Goal: Find specific page/section: Find specific page/section

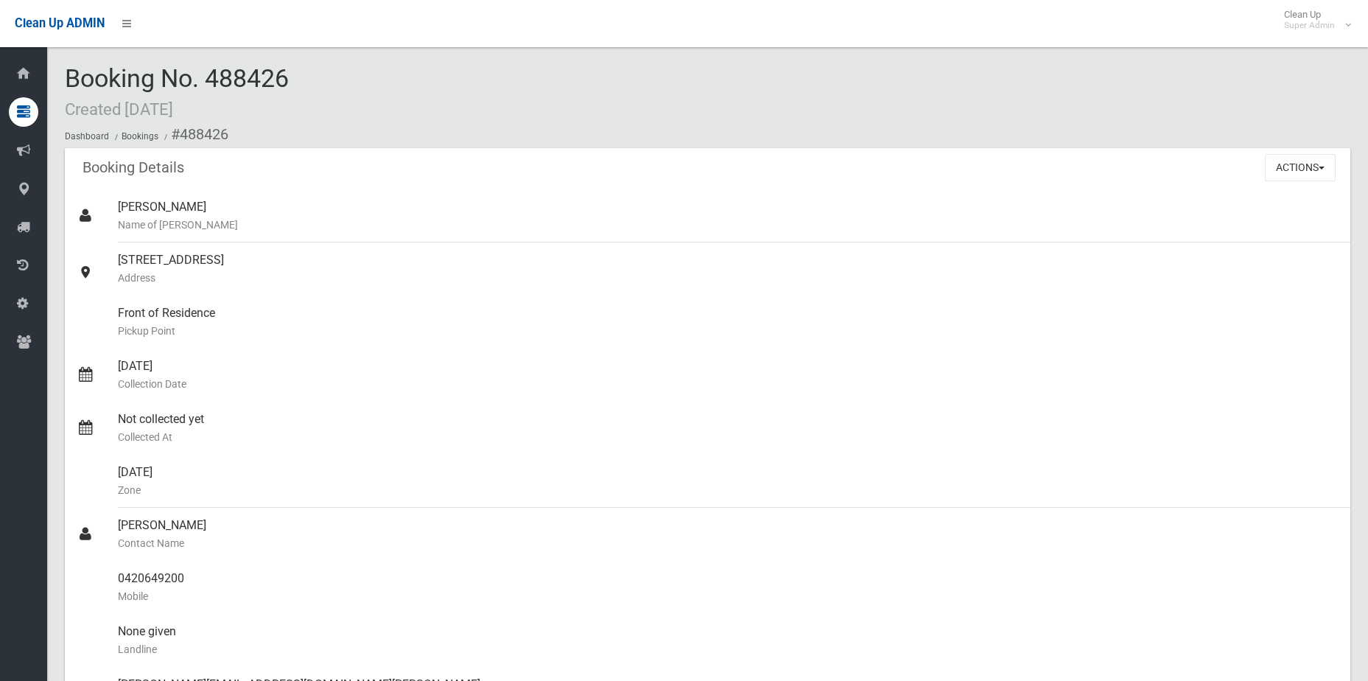
scroll to position [147, 0]
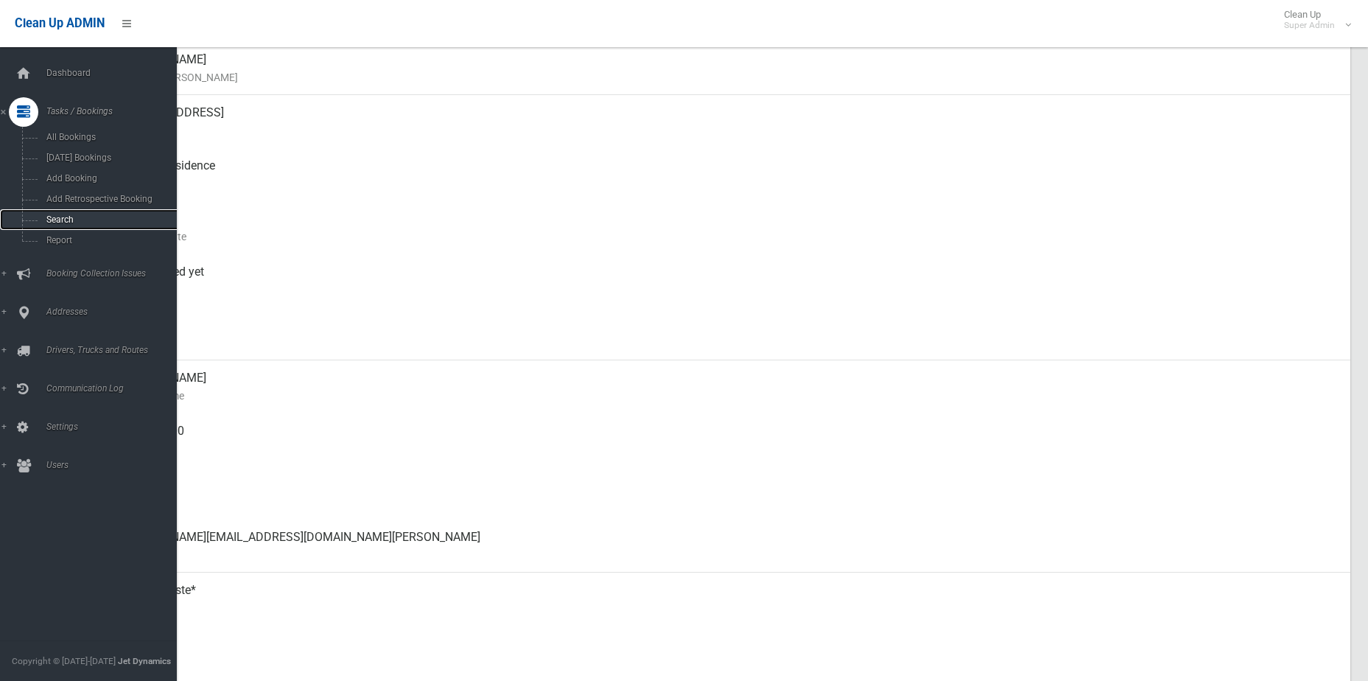
click at [48, 217] on span "Search" at bounding box center [108, 219] width 133 height 10
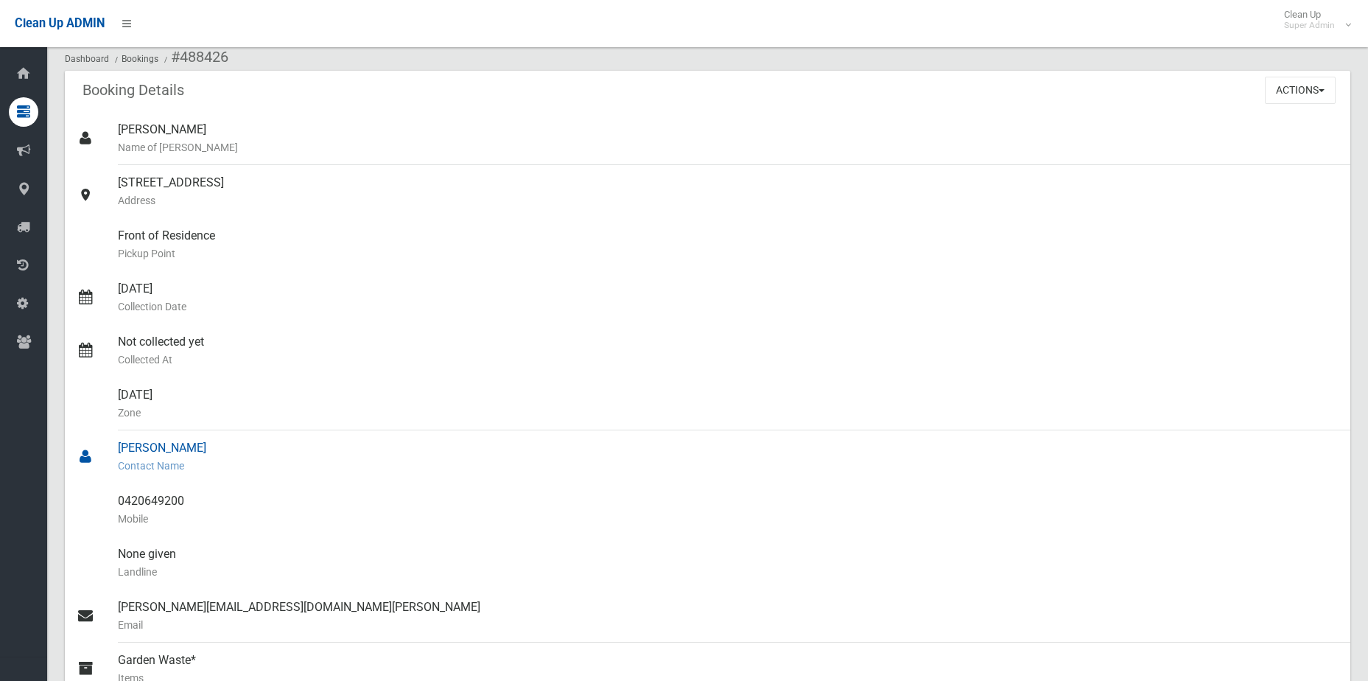
scroll to position [0, 0]
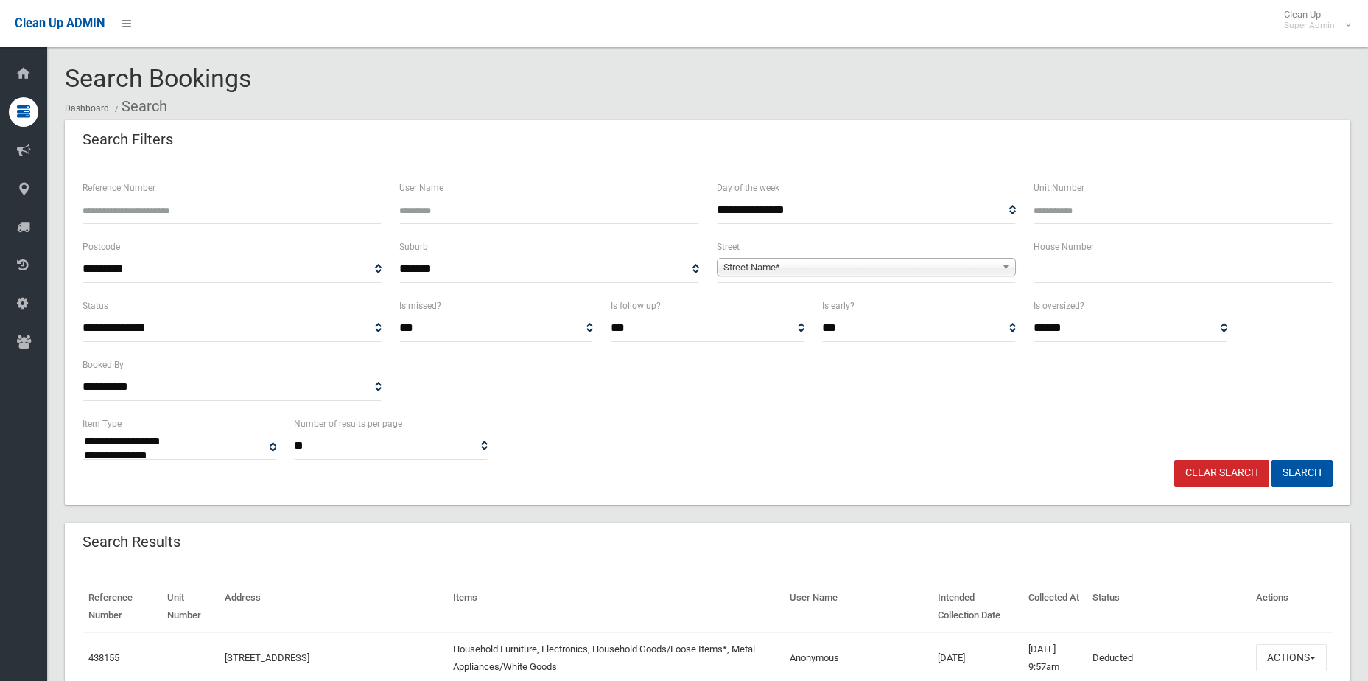
select select
click at [766, 256] on span "**********" at bounding box center [866, 269] width 299 height 27
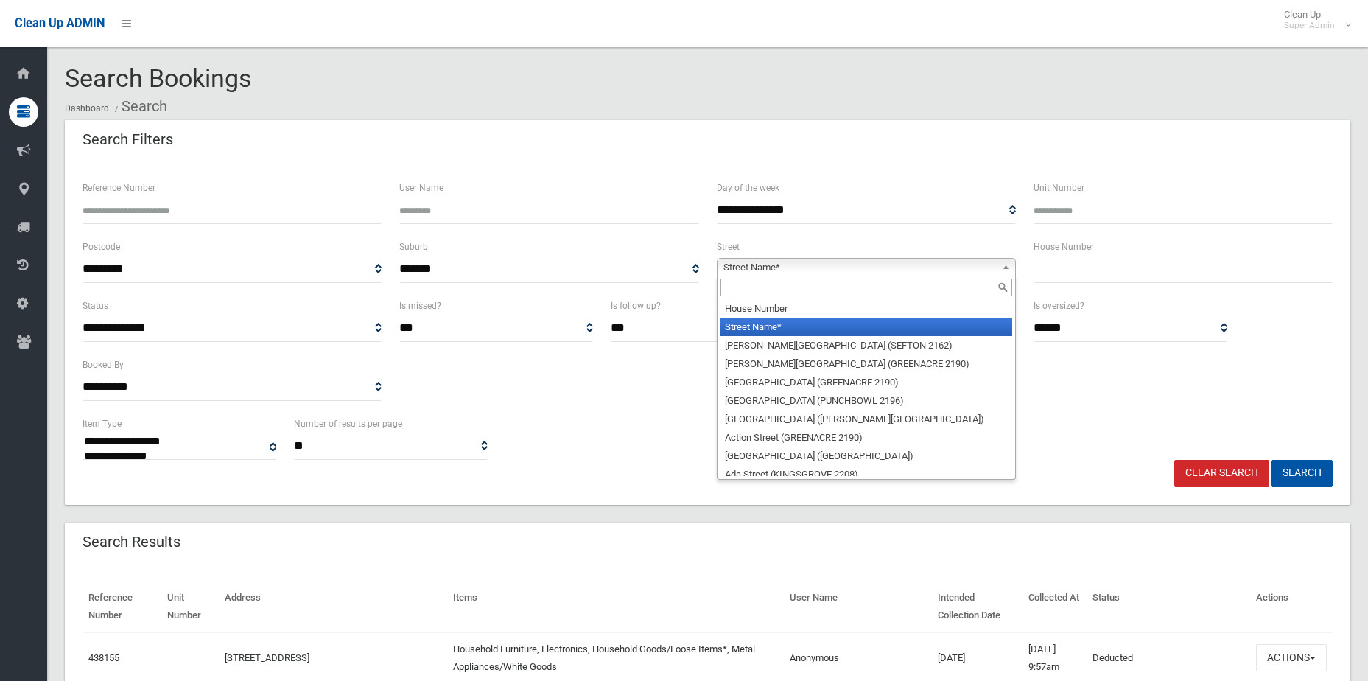
click at [768, 260] on span "Street Name*" at bounding box center [860, 268] width 273 height 18
click at [1104, 265] on input "text" at bounding box center [1183, 269] width 299 height 27
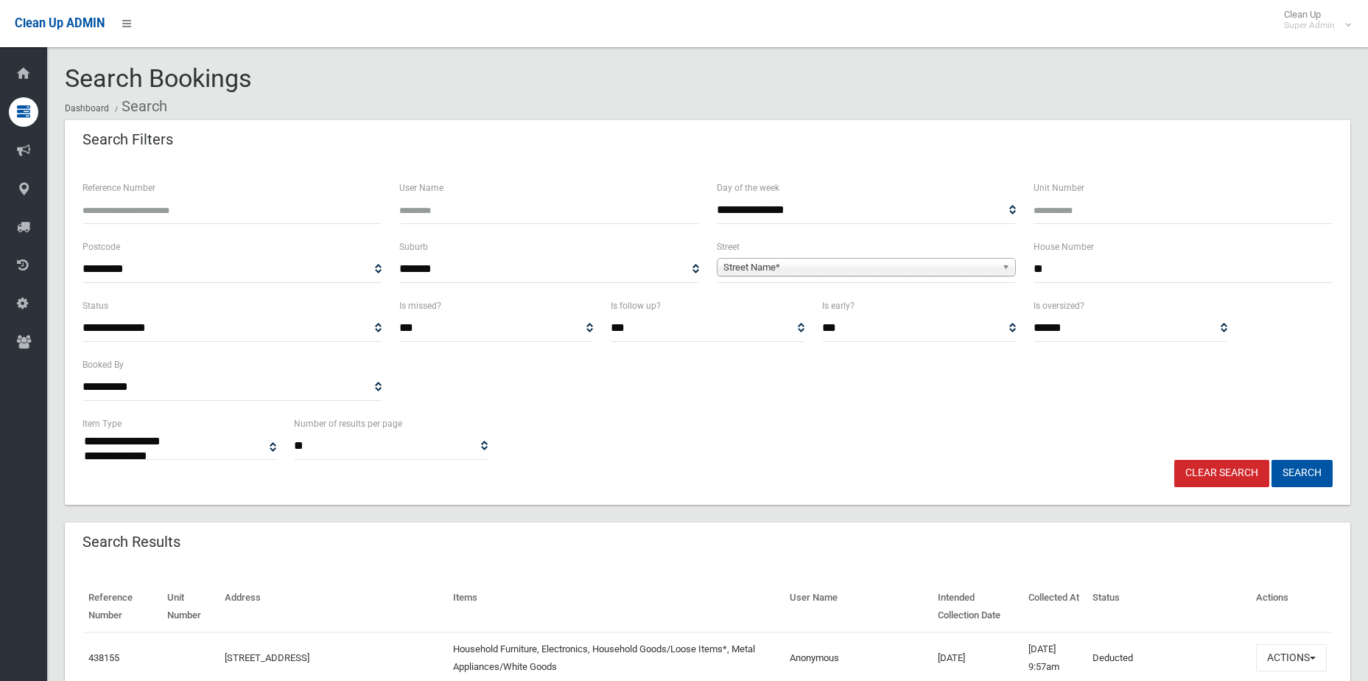
type input "*"
click at [183, 206] on input "Reference Number" at bounding box center [232, 210] width 299 height 27
paste input "******"
type input "******"
click at [1272, 460] on button "Search" at bounding box center [1302, 473] width 61 height 27
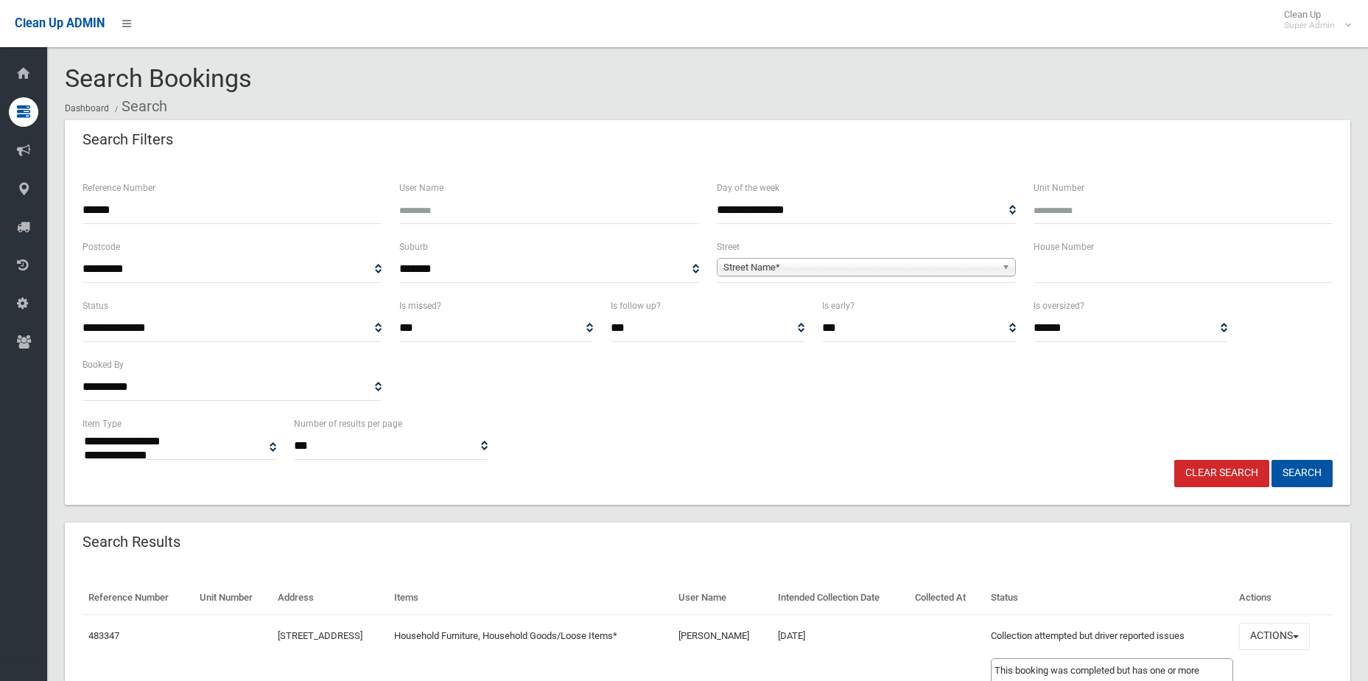
select select
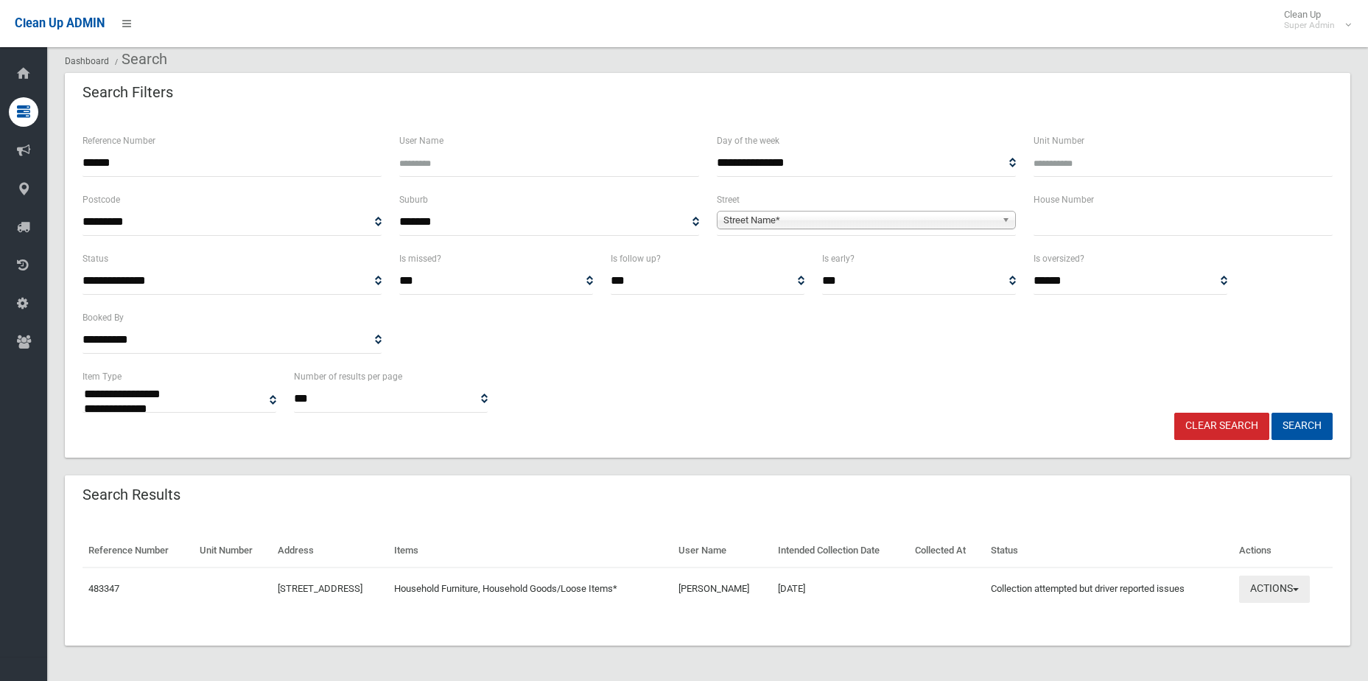
click at [1272, 592] on button "Actions" at bounding box center [1274, 588] width 71 height 27
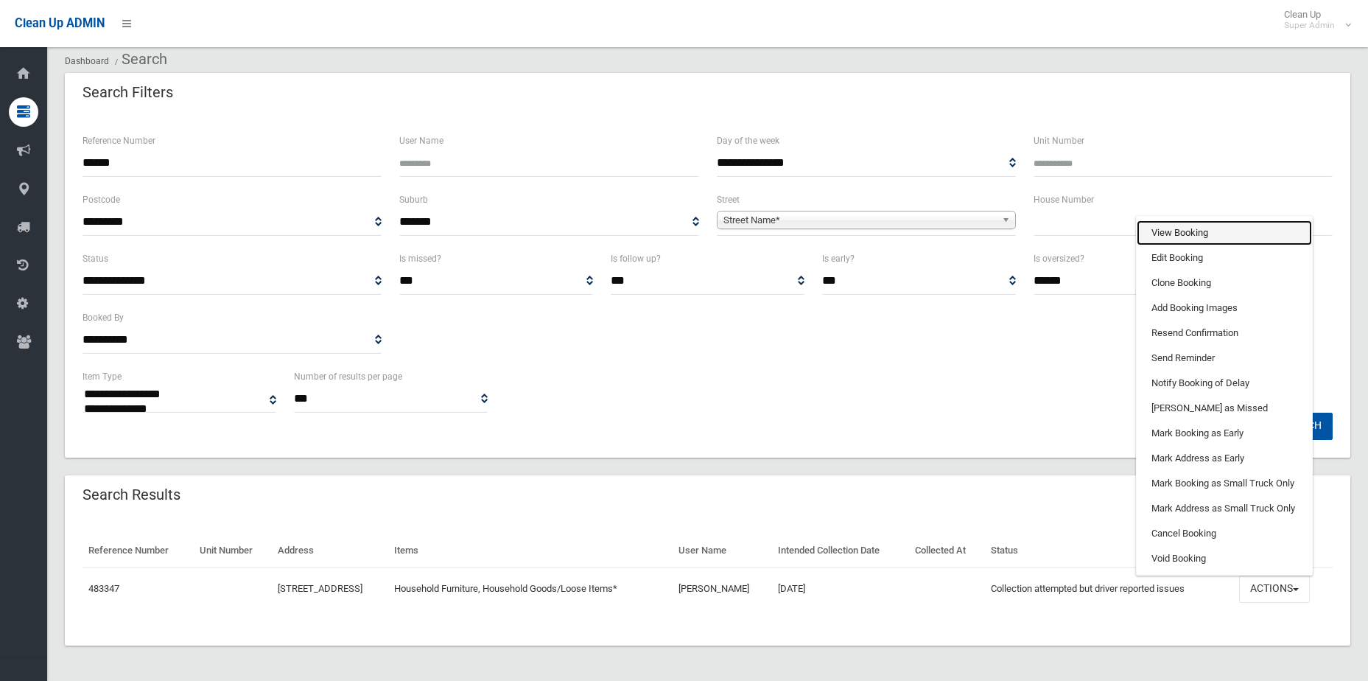
click at [1214, 236] on link "View Booking" at bounding box center [1224, 232] width 175 height 25
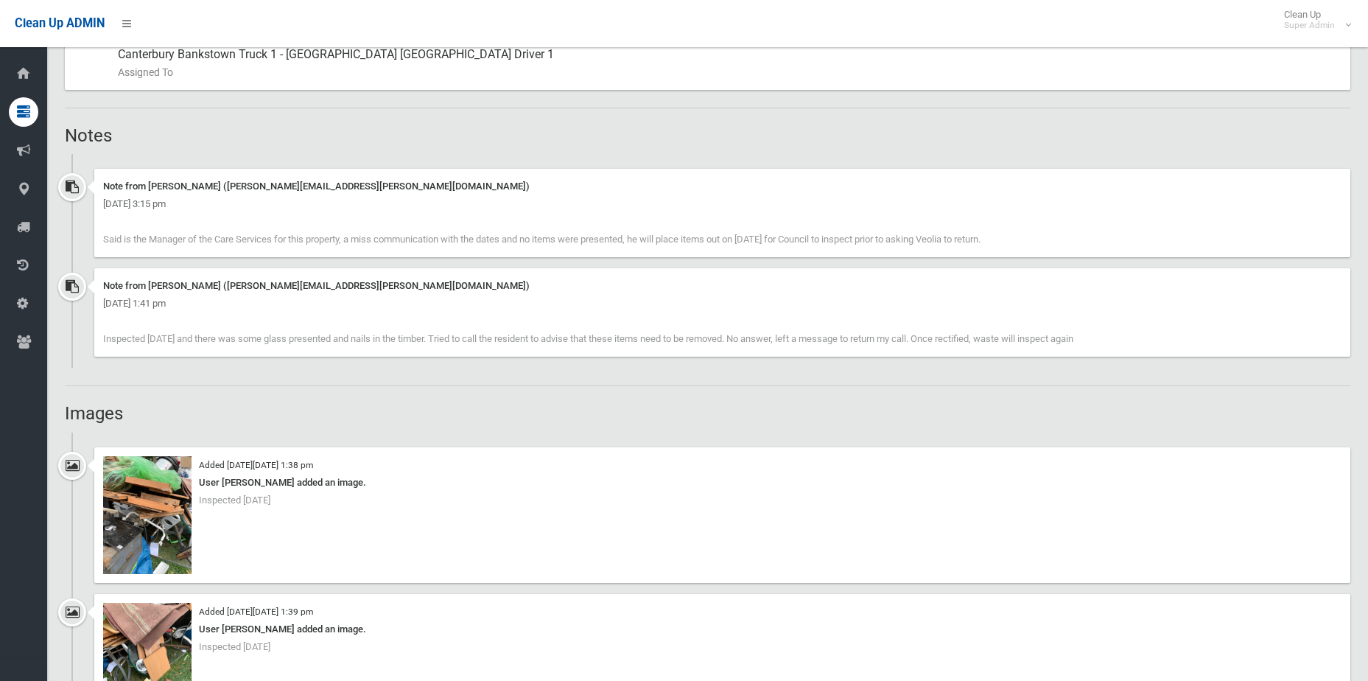
scroll to position [884, 0]
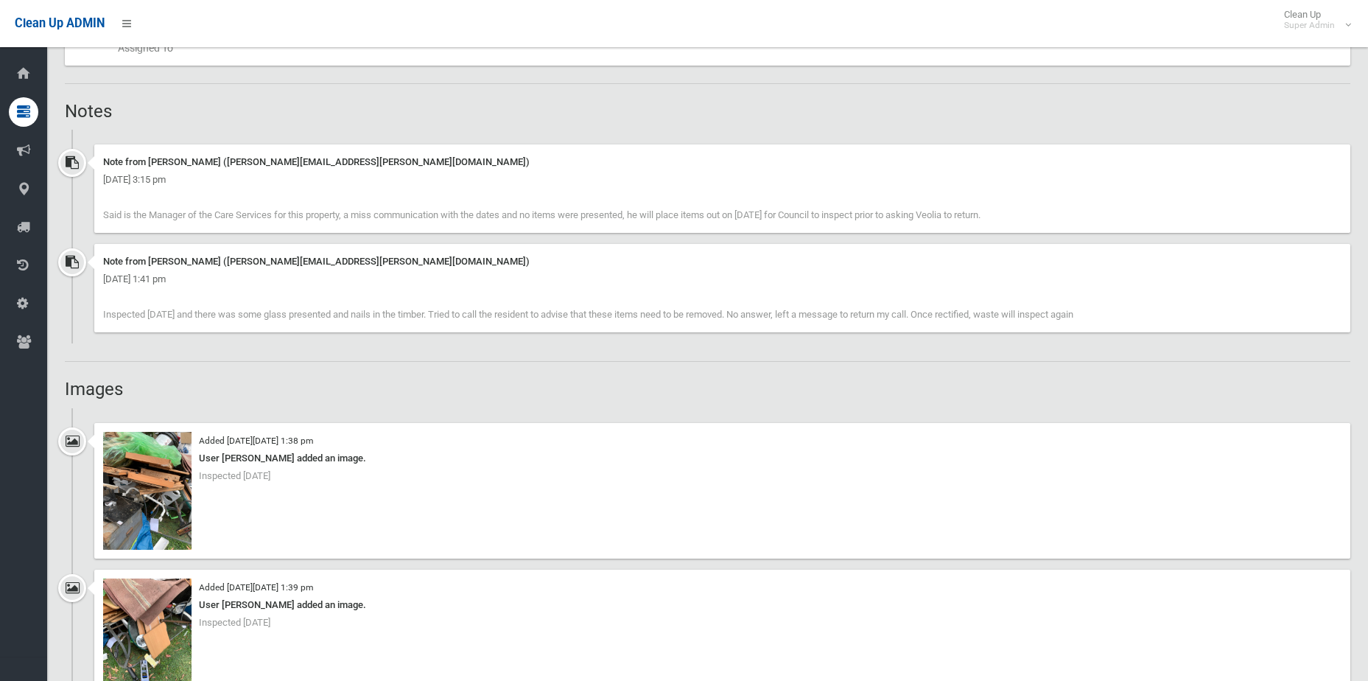
drag, startPoint x: 666, startPoint y: 216, endPoint x: 1080, endPoint y: 211, distance: 414.1
click at [1080, 211] on div "Note from Annette Stewart (annette.stewart@cbcity.nsw.gov.au) Friday 3rd Octobe…" at bounding box center [722, 188] width 1256 height 88
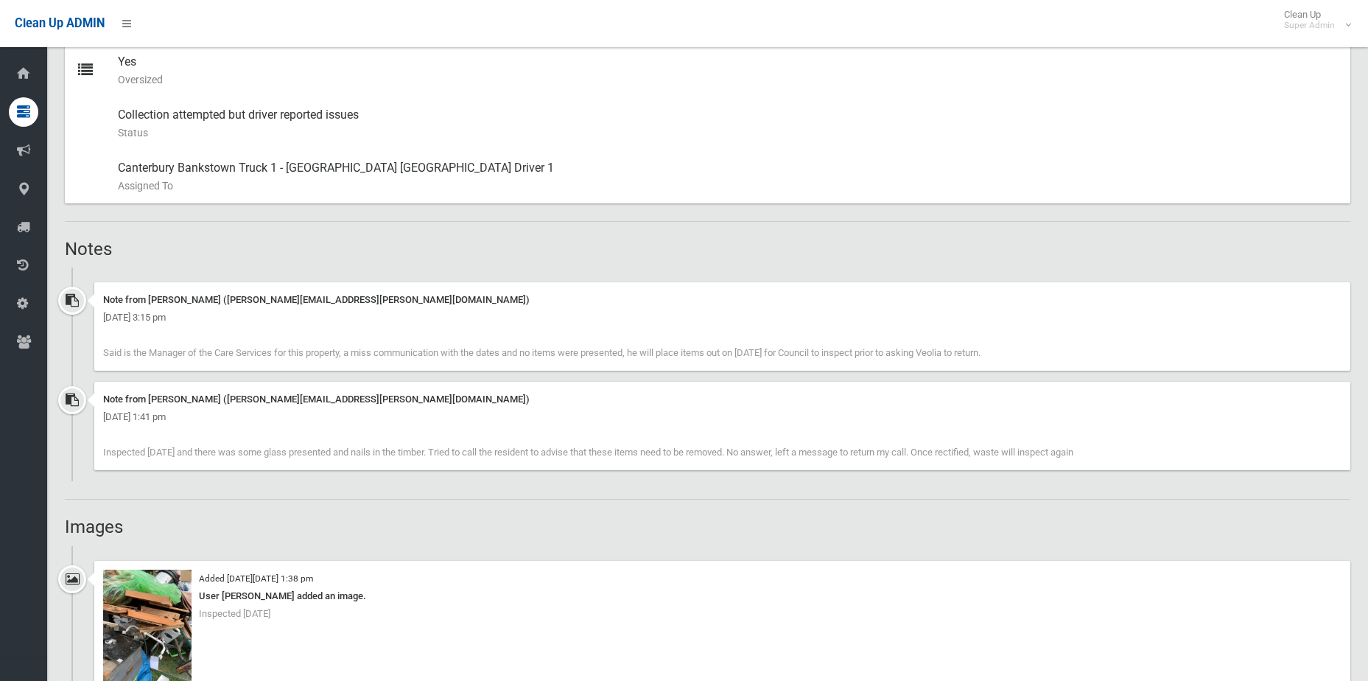
scroll to position [737, 0]
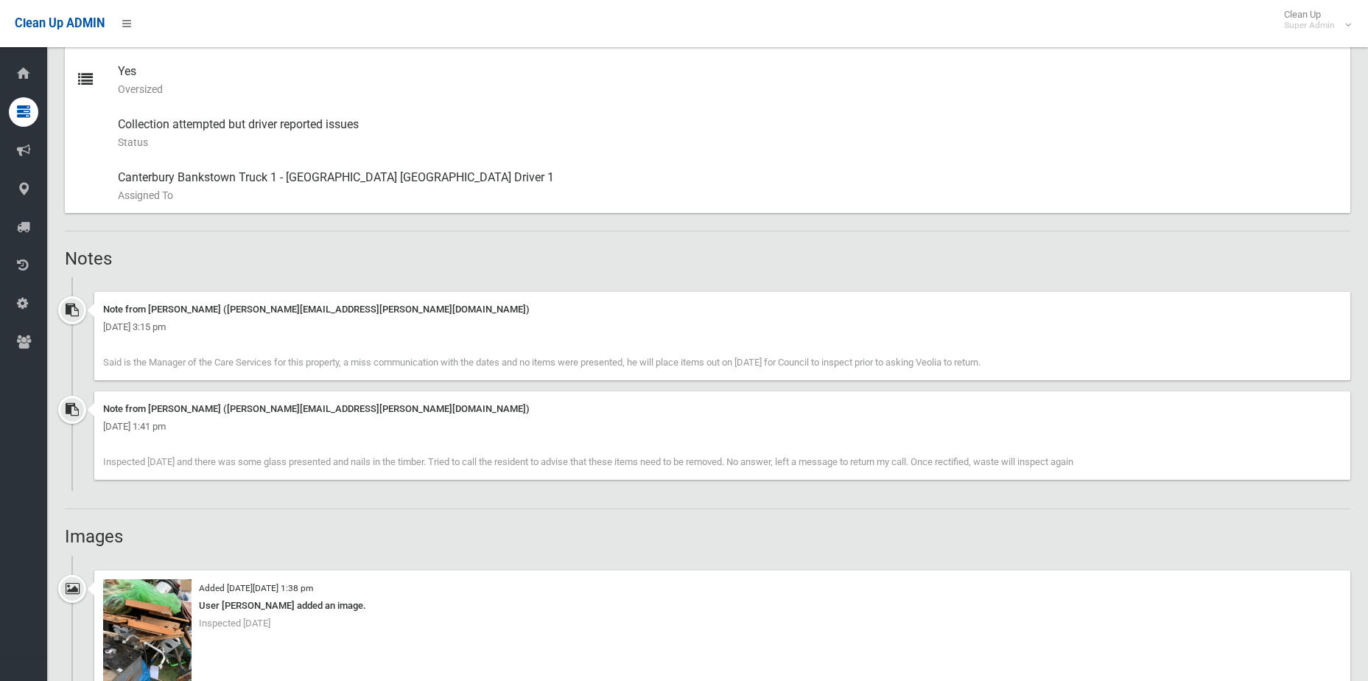
drag, startPoint x: 104, startPoint y: 360, endPoint x: 1064, endPoint y: 367, distance: 960.1
click at [1064, 367] on div "Note from Annette Stewart (annette.stewart@cbcity.nsw.gov.au) Friday 3rd Octobe…" at bounding box center [722, 336] width 1256 height 88
copy span "Said is the Manager of the Care Services for this property, a miss communicatio…"
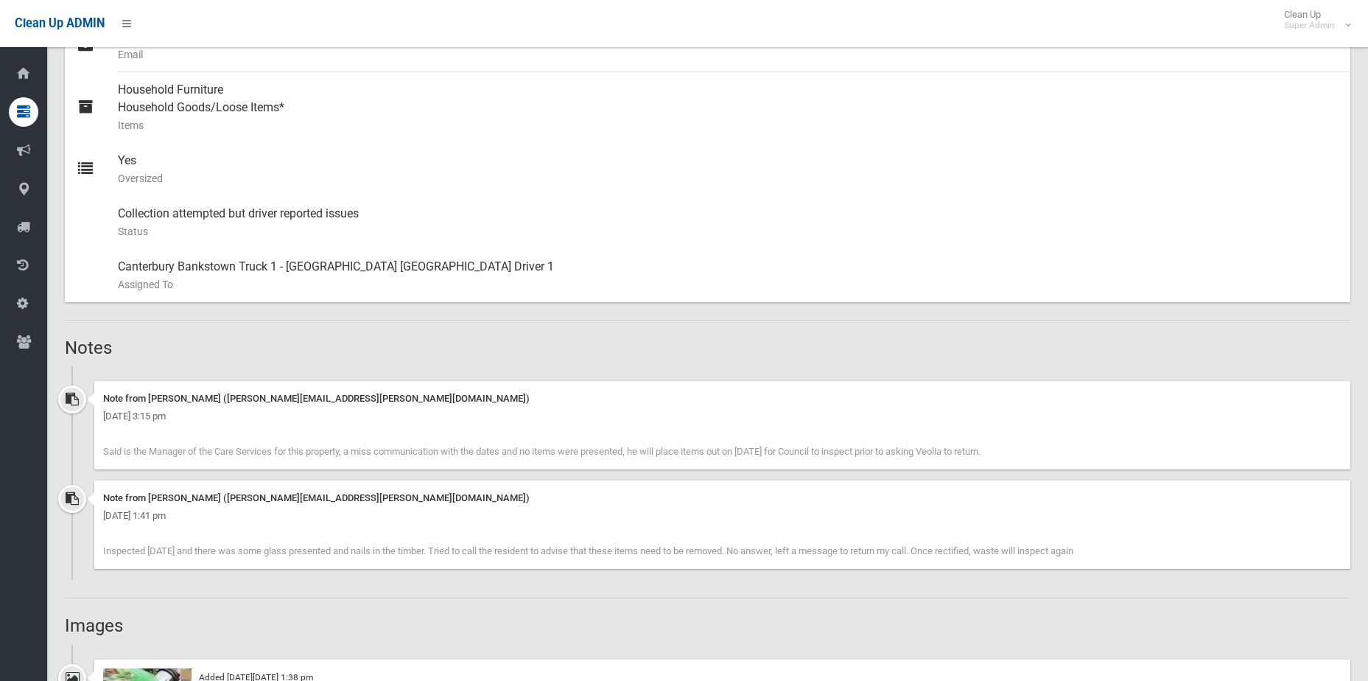
scroll to position [810, 0]
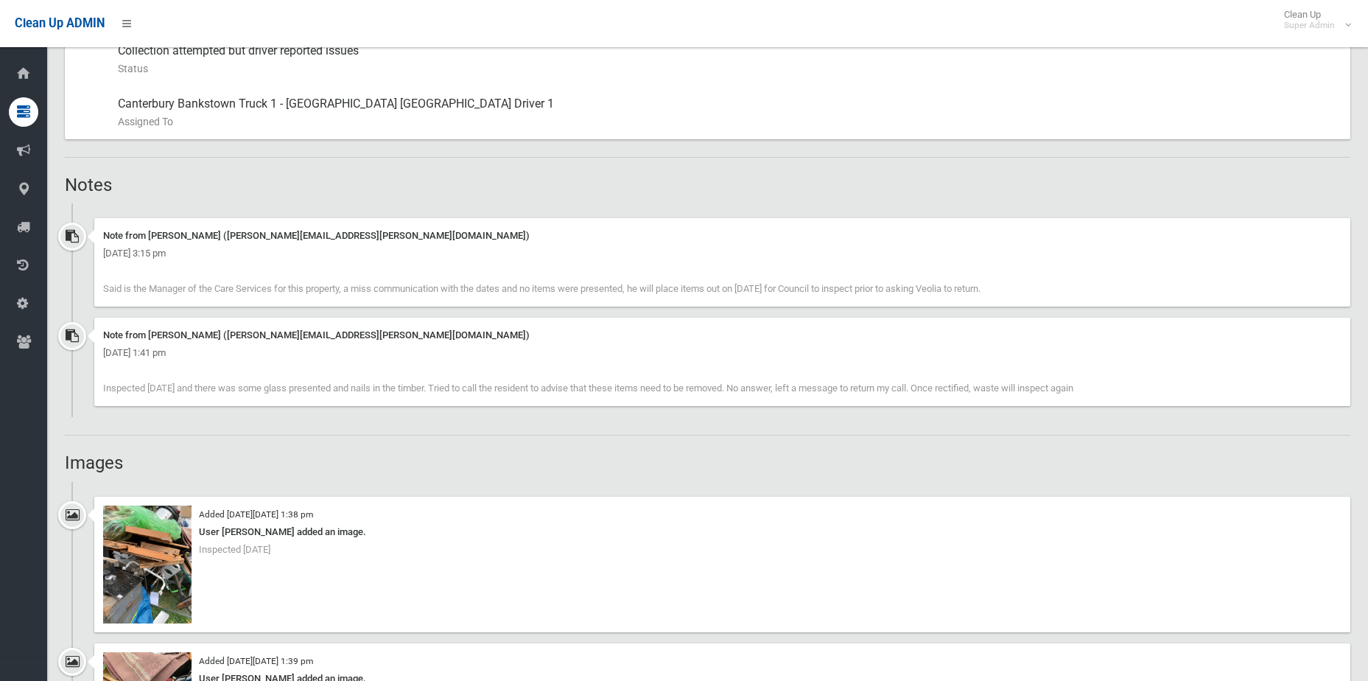
drag, startPoint x: 103, startPoint y: 385, endPoint x: 1188, endPoint y: 388, distance: 1084.6
click at [1188, 388] on div "Note from sara h willard (sarah.willard@cbcity.nsw.gov.au) Tuesday 7th October …" at bounding box center [722, 362] width 1256 height 88
copy span "Inspected 07.10.25 and there was some glass presented and nails in the timber. …"
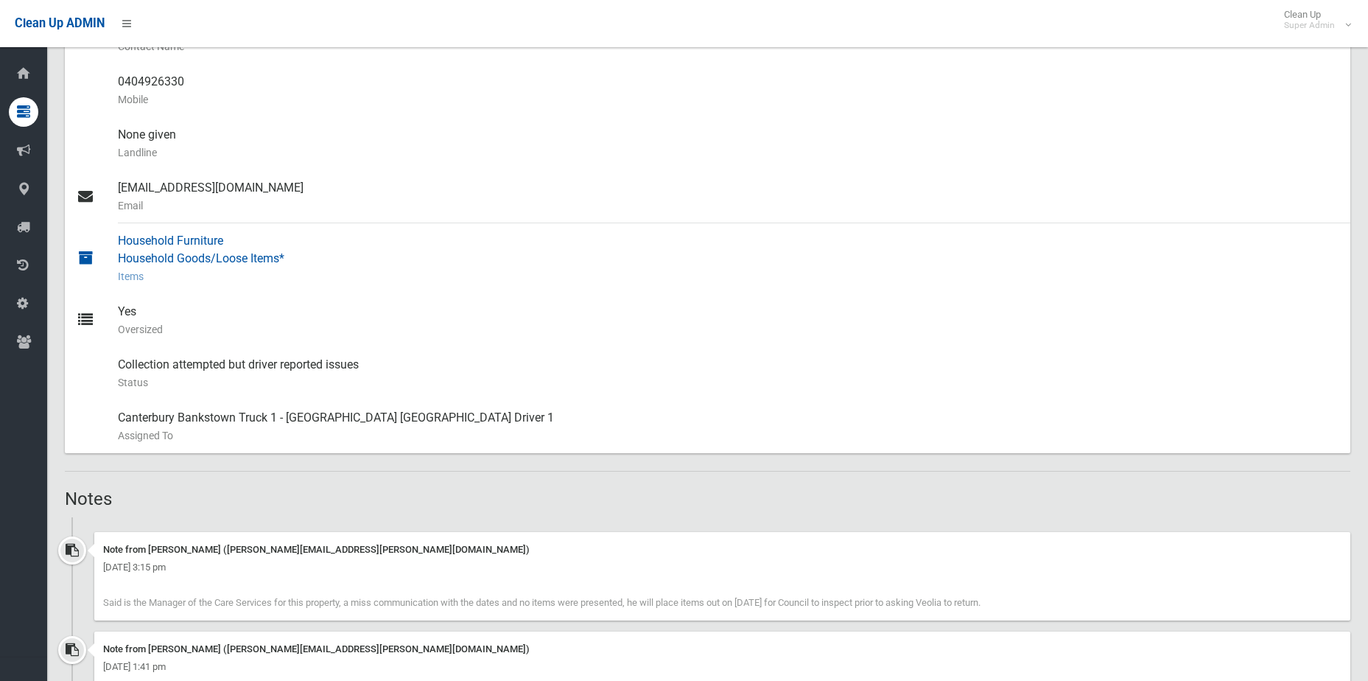
scroll to position [368, 0]
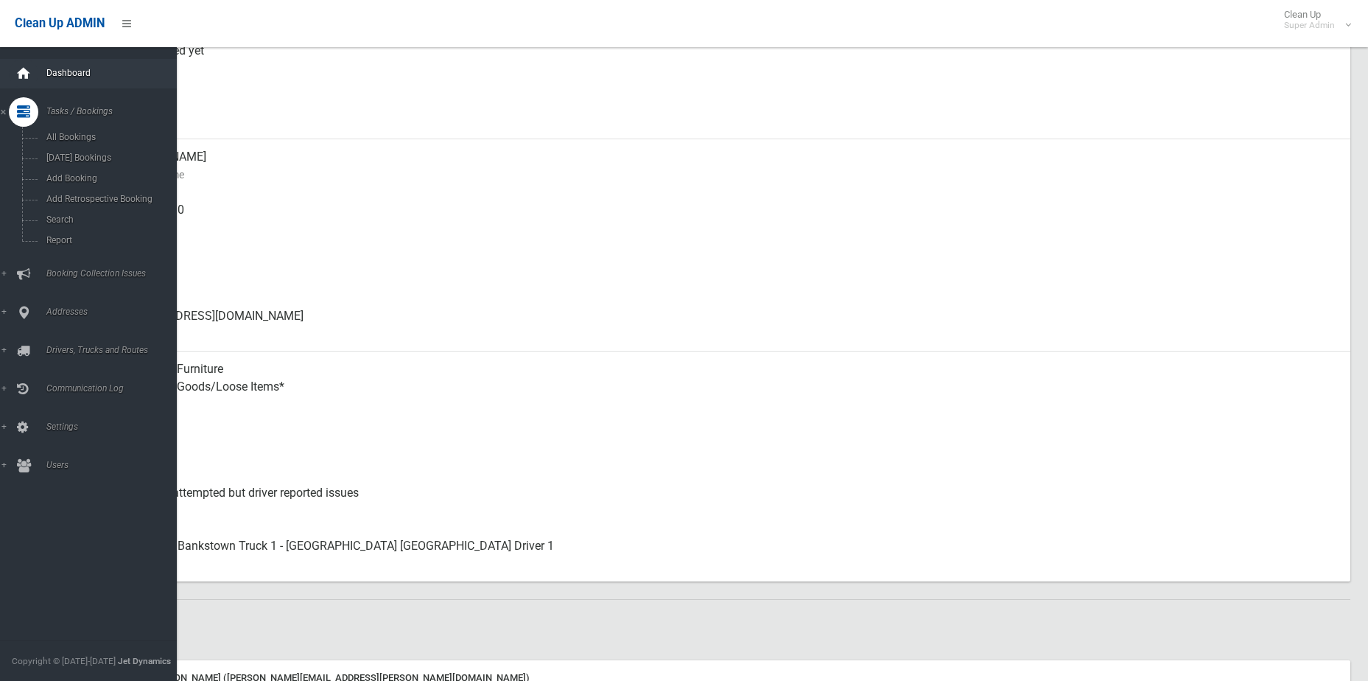
click at [30, 82] on icon at bounding box center [23, 73] width 16 height 29
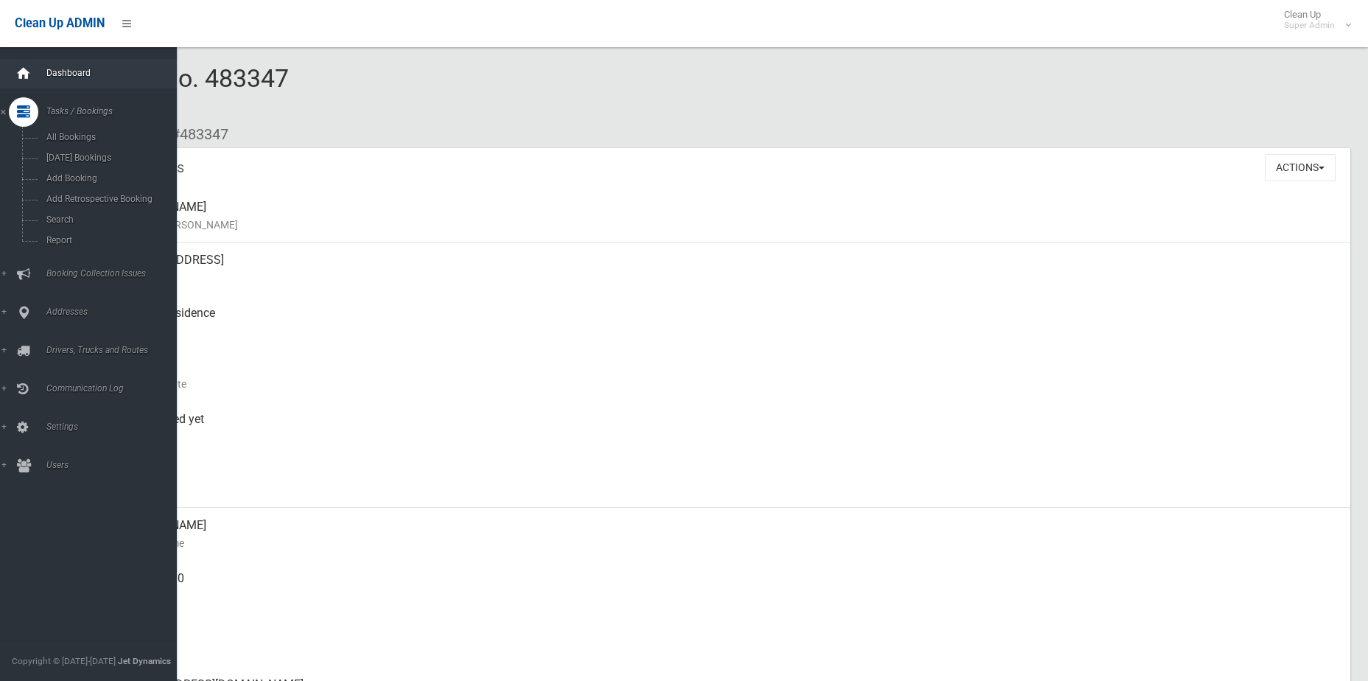
scroll to position [74, 0]
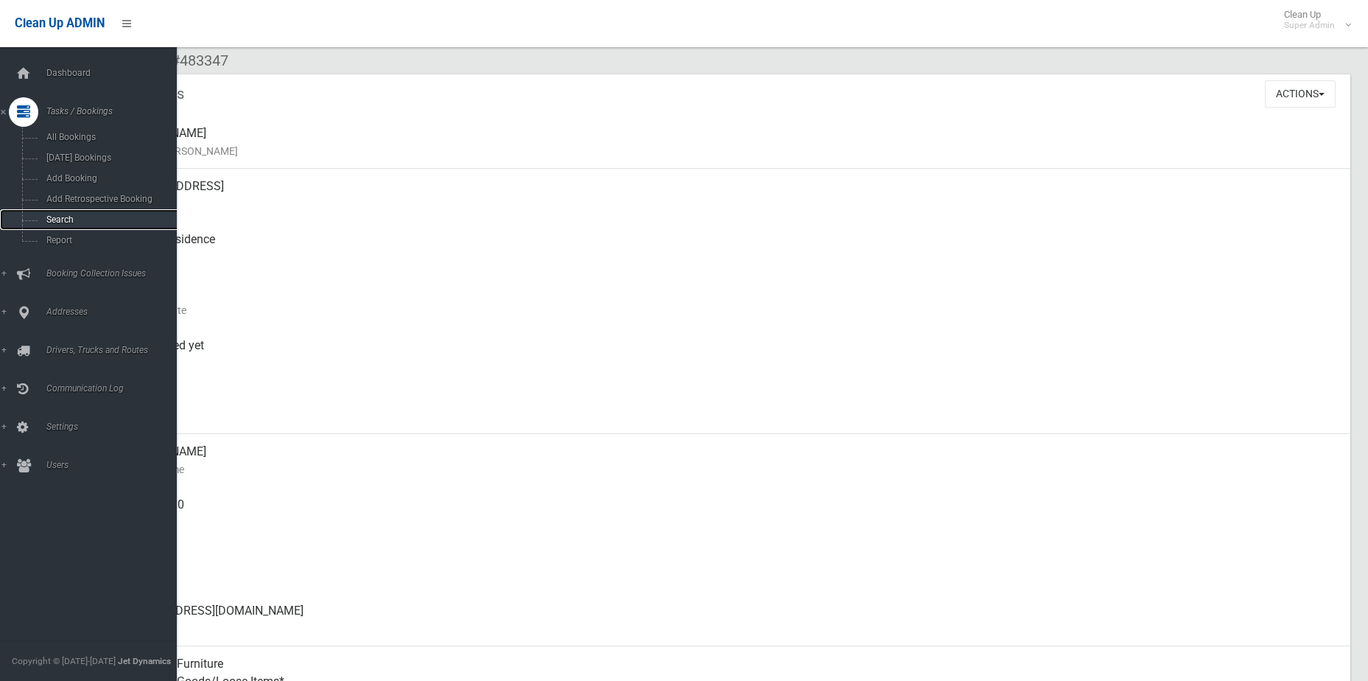
click at [69, 214] on link "Search" at bounding box center [94, 219] width 188 height 21
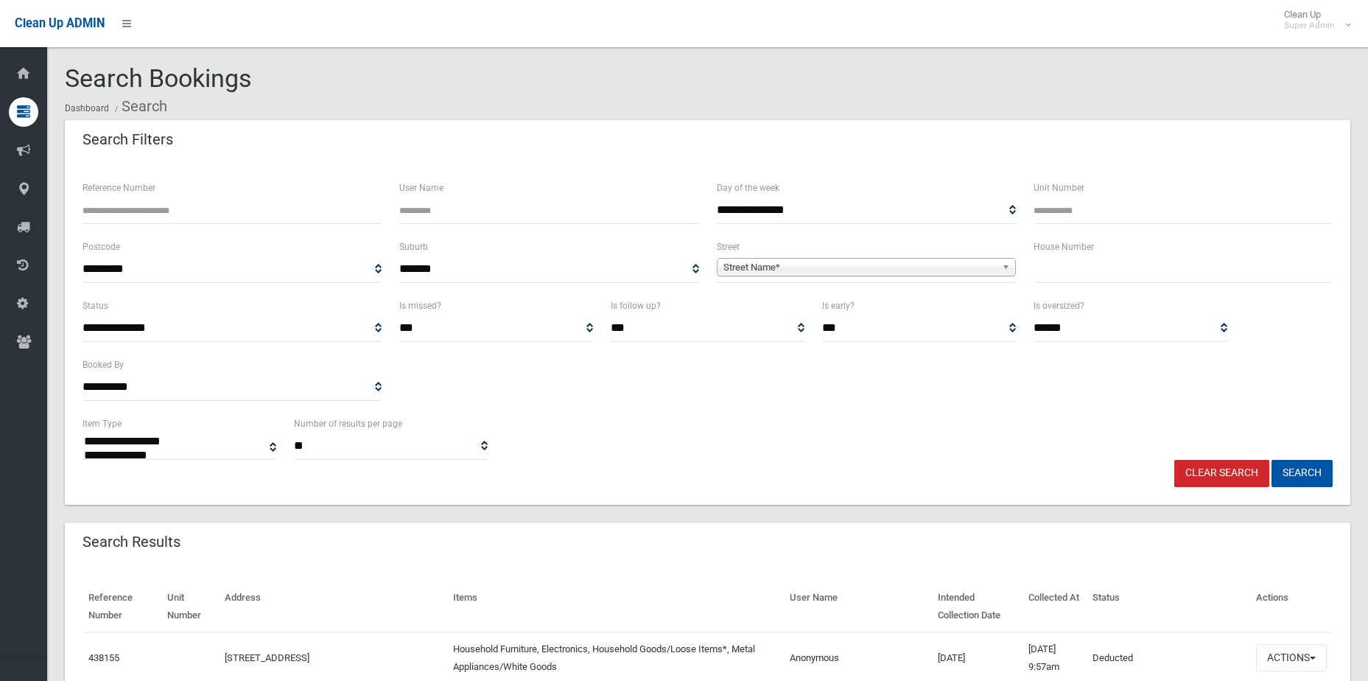
select select
type input "******"
click at [1272, 460] on button "Search" at bounding box center [1302, 473] width 61 height 27
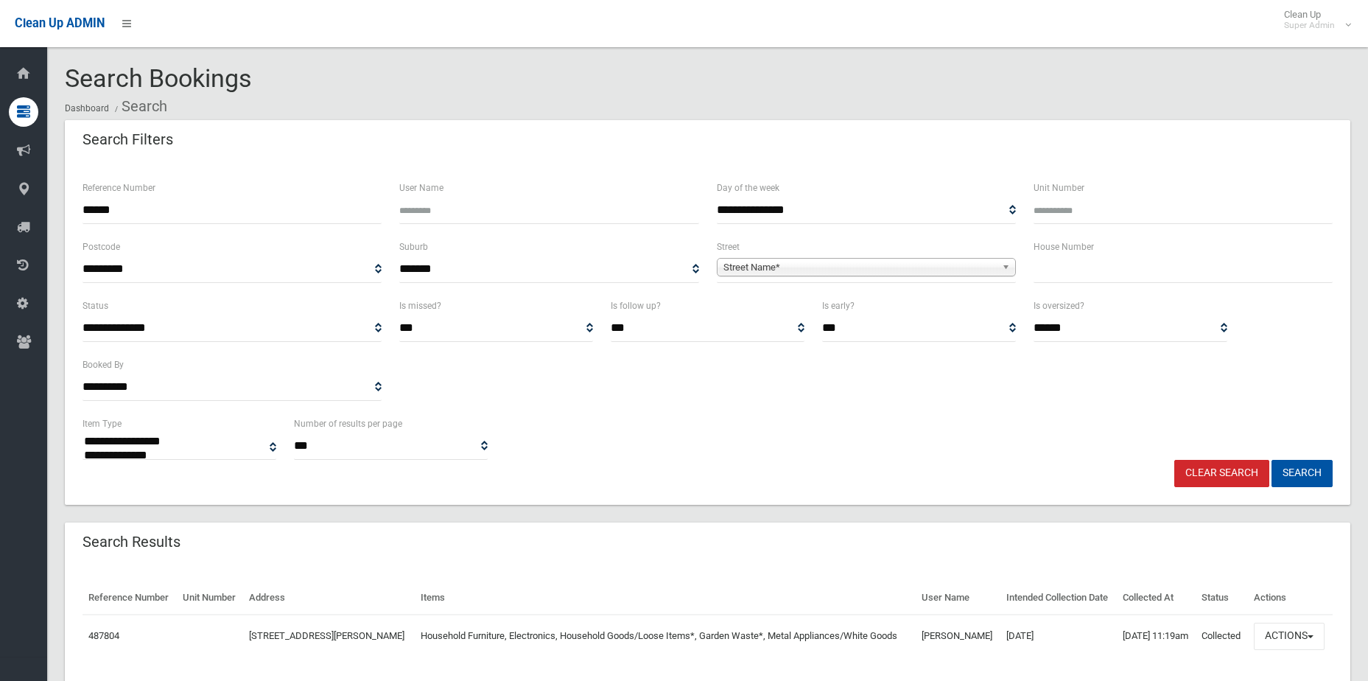
select select
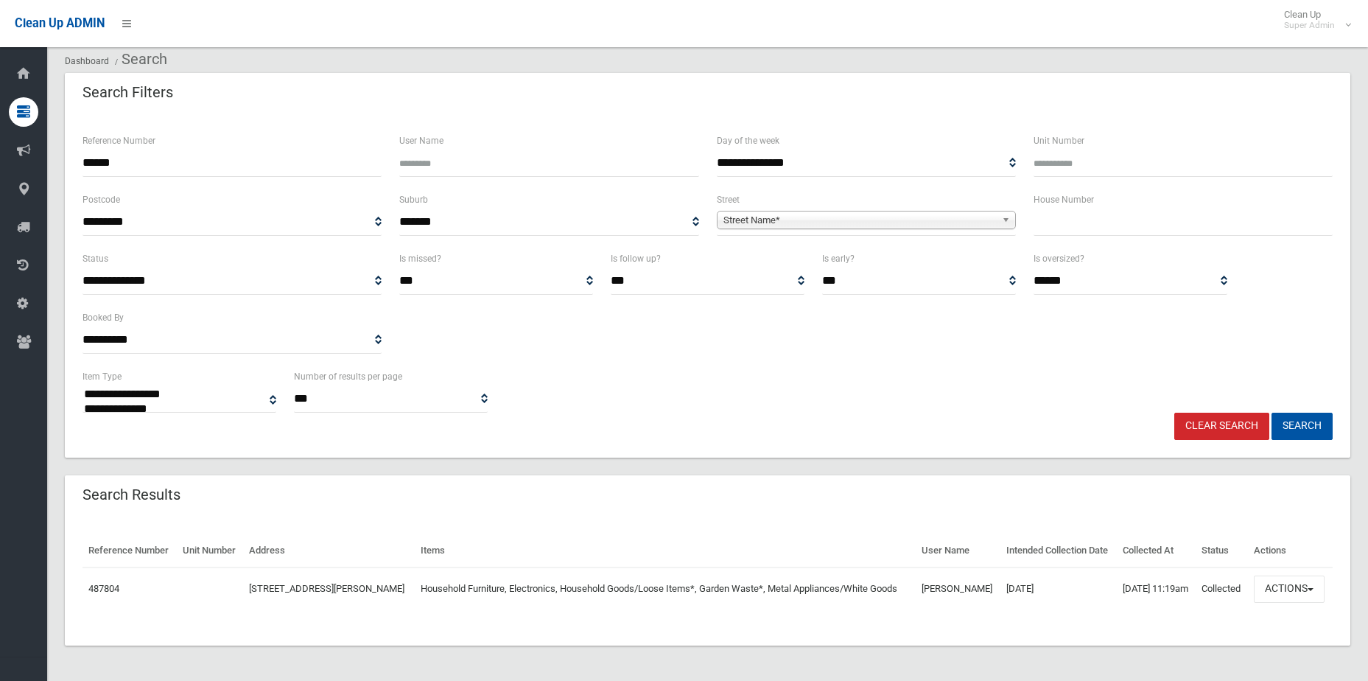
scroll to position [47, 0]
click at [1281, 595] on button "Actions" at bounding box center [1289, 588] width 71 height 27
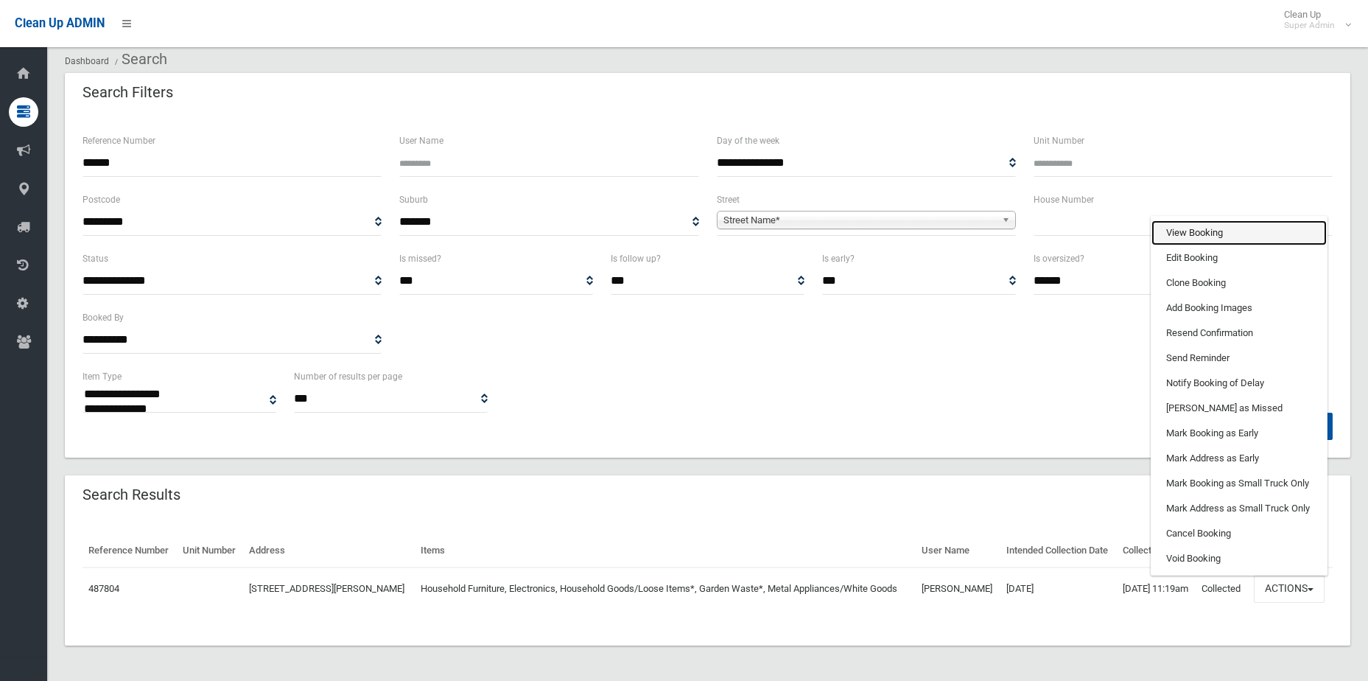
click at [1247, 223] on link "View Booking" at bounding box center [1239, 232] width 175 height 25
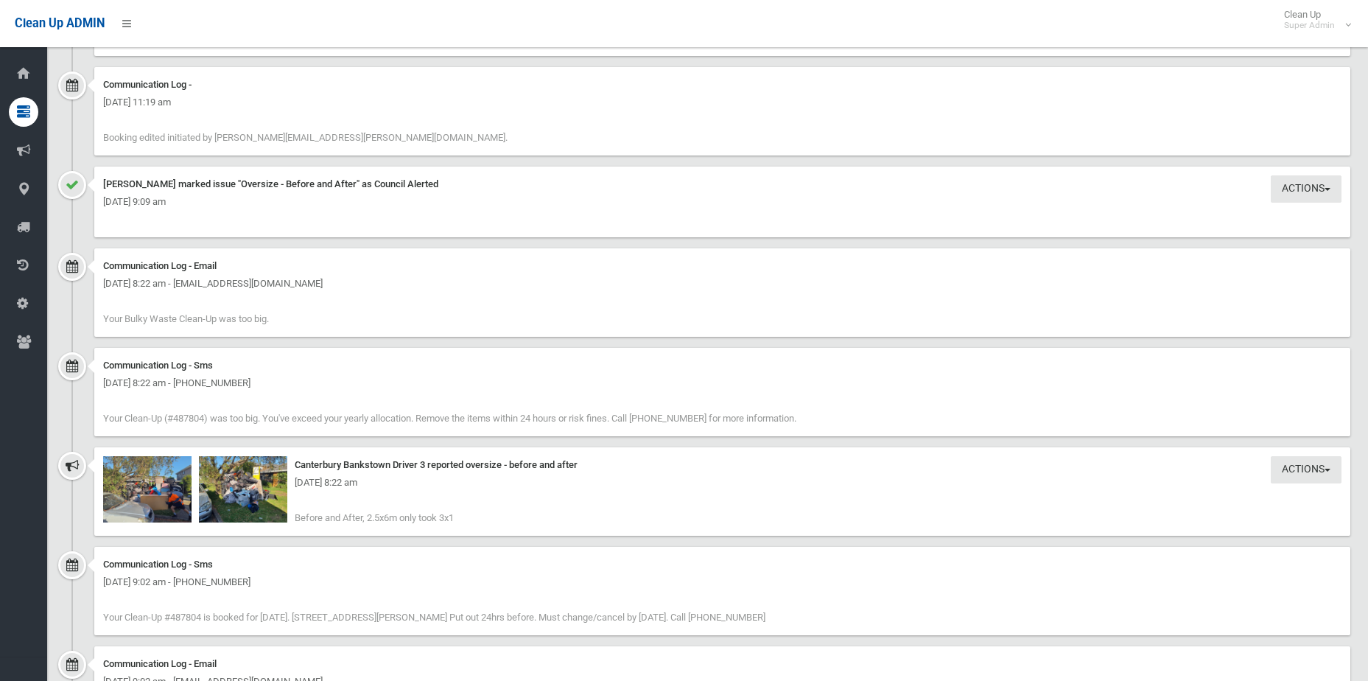
scroll to position [1251, 0]
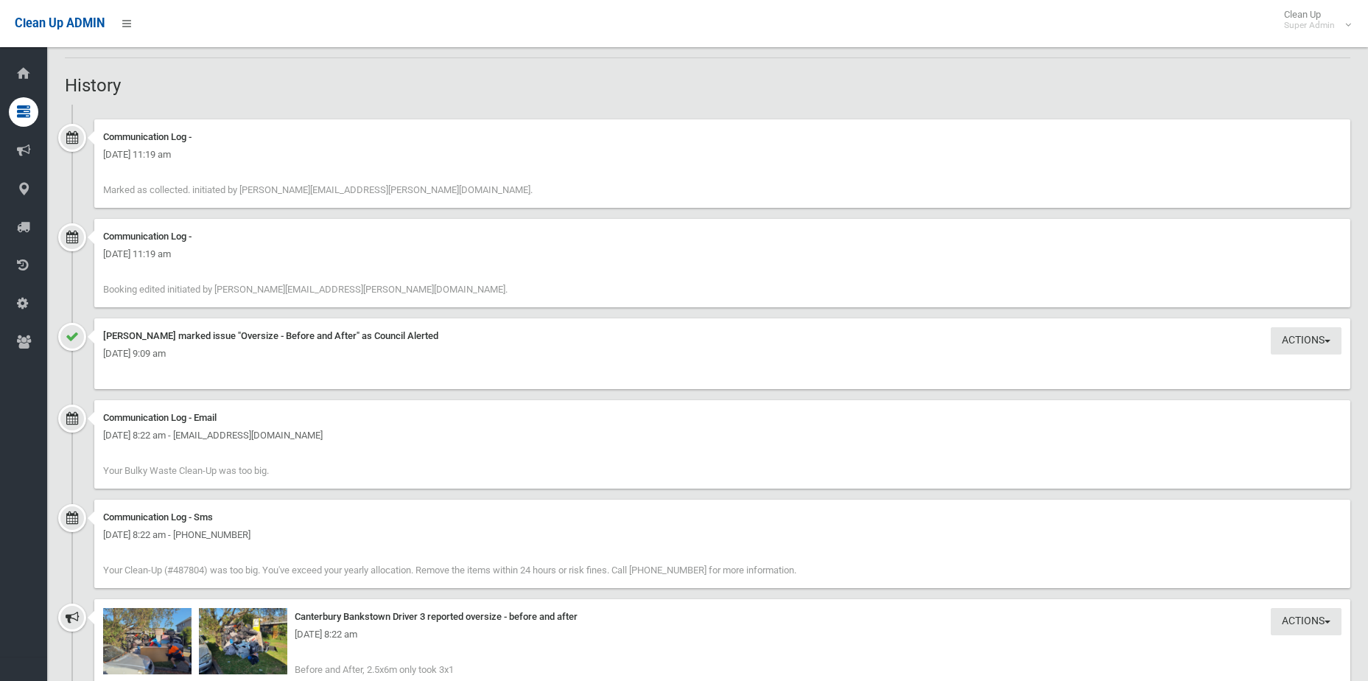
click at [158, 642] on div "Tuesday 14th October 2025 - 8:22 am" at bounding box center [722, 635] width 1239 height 18
click at [161, 665] on img at bounding box center [147, 641] width 88 height 66
click at [262, 652] on img at bounding box center [243, 641] width 88 height 66
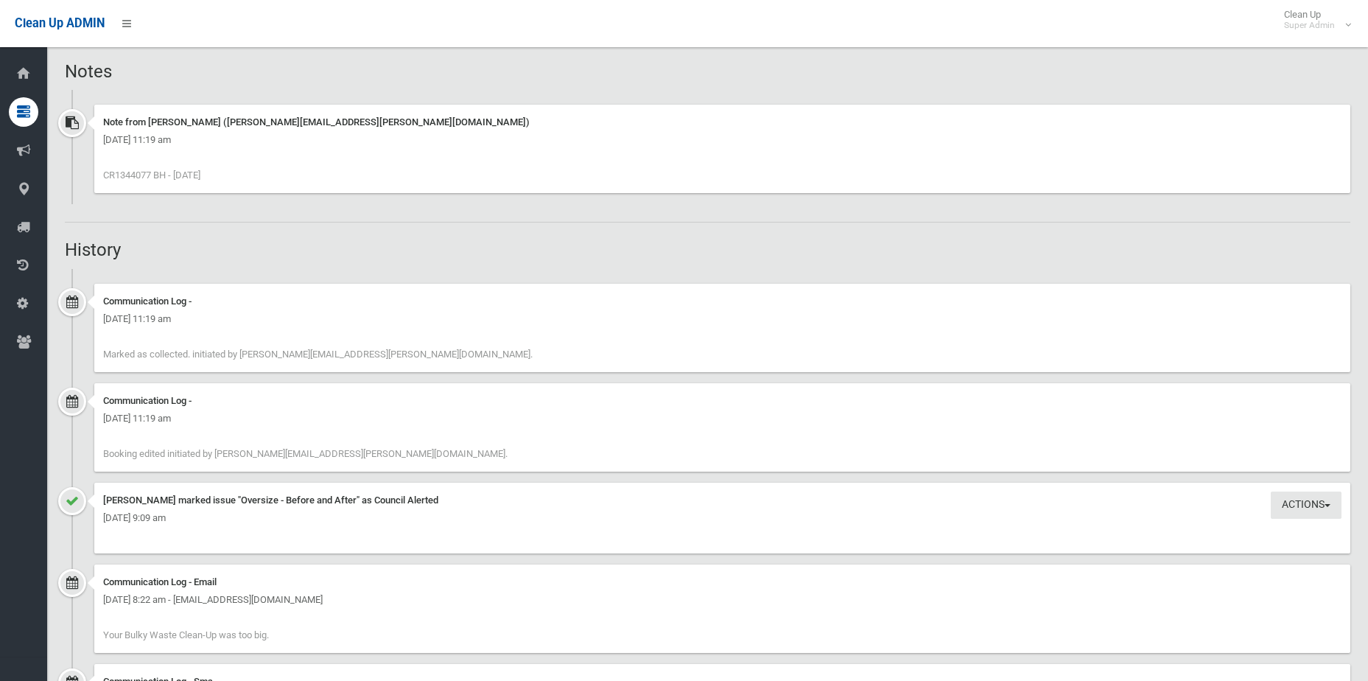
scroll to position [956, 0]
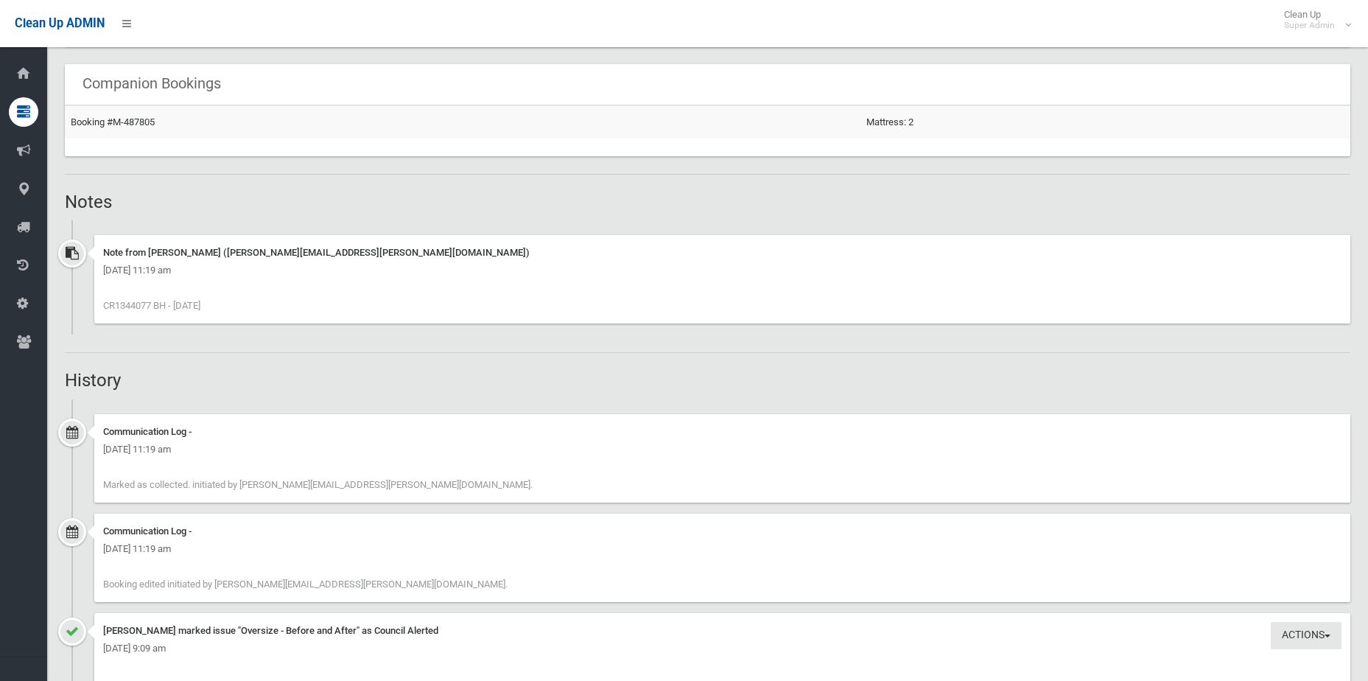
drag, startPoint x: 116, startPoint y: 305, endPoint x: 153, endPoint y: 307, distance: 36.1
click at [153, 307] on span "CR1344077 BH - 14.10.25" at bounding box center [151, 305] width 97 height 11
copy span "1344077"
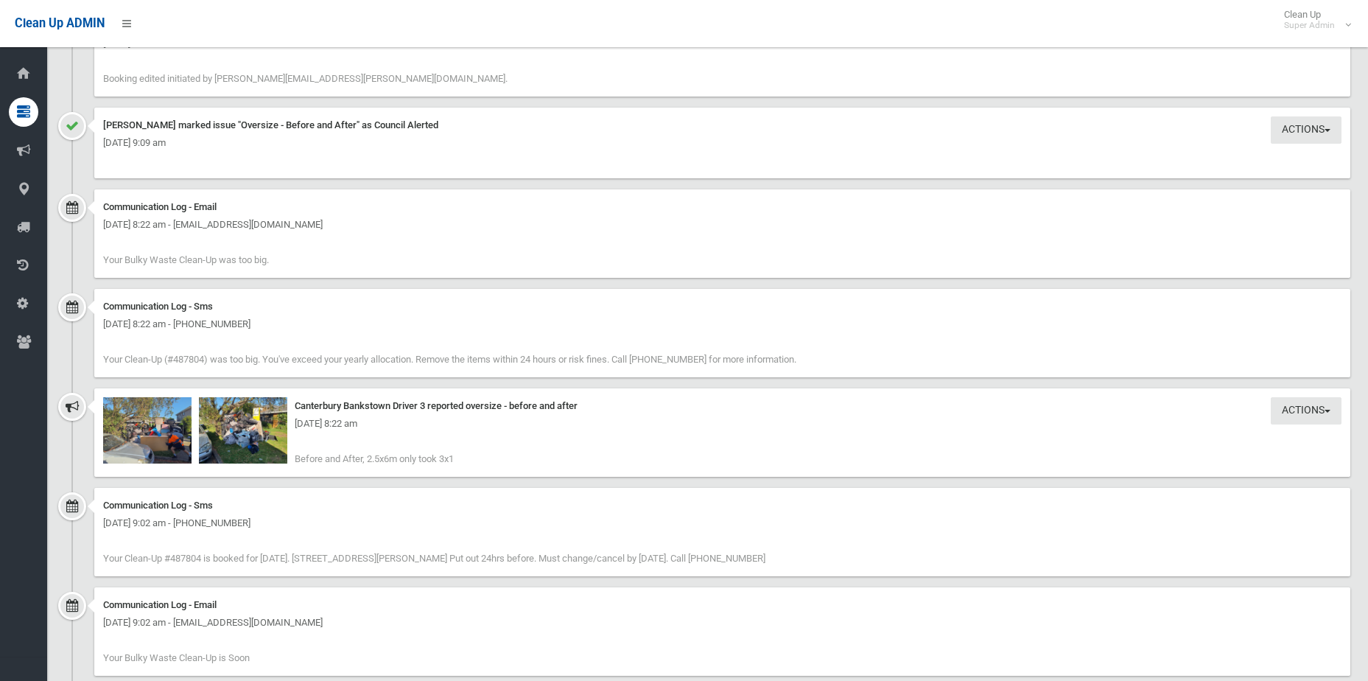
scroll to position [1474, 0]
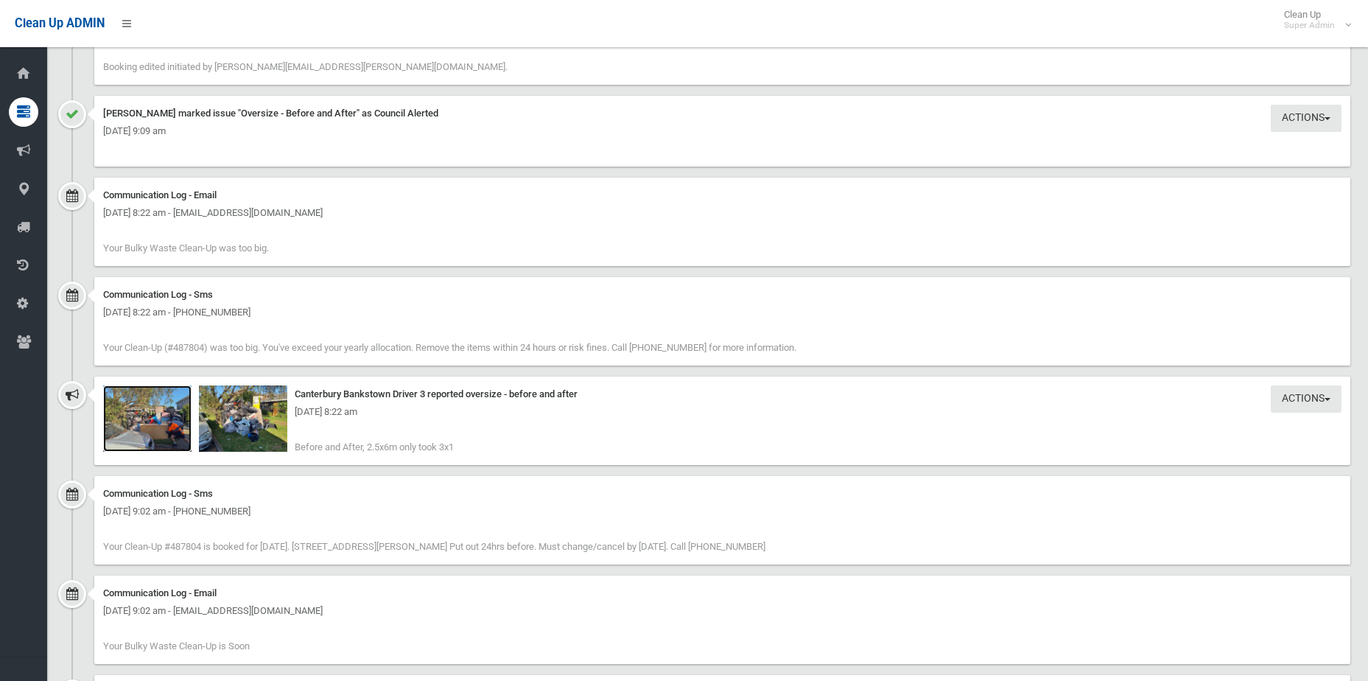
click at [163, 433] on img at bounding box center [147, 418] width 88 height 66
click at [213, 424] on img at bounding box center [243, 418] width 88 height 66
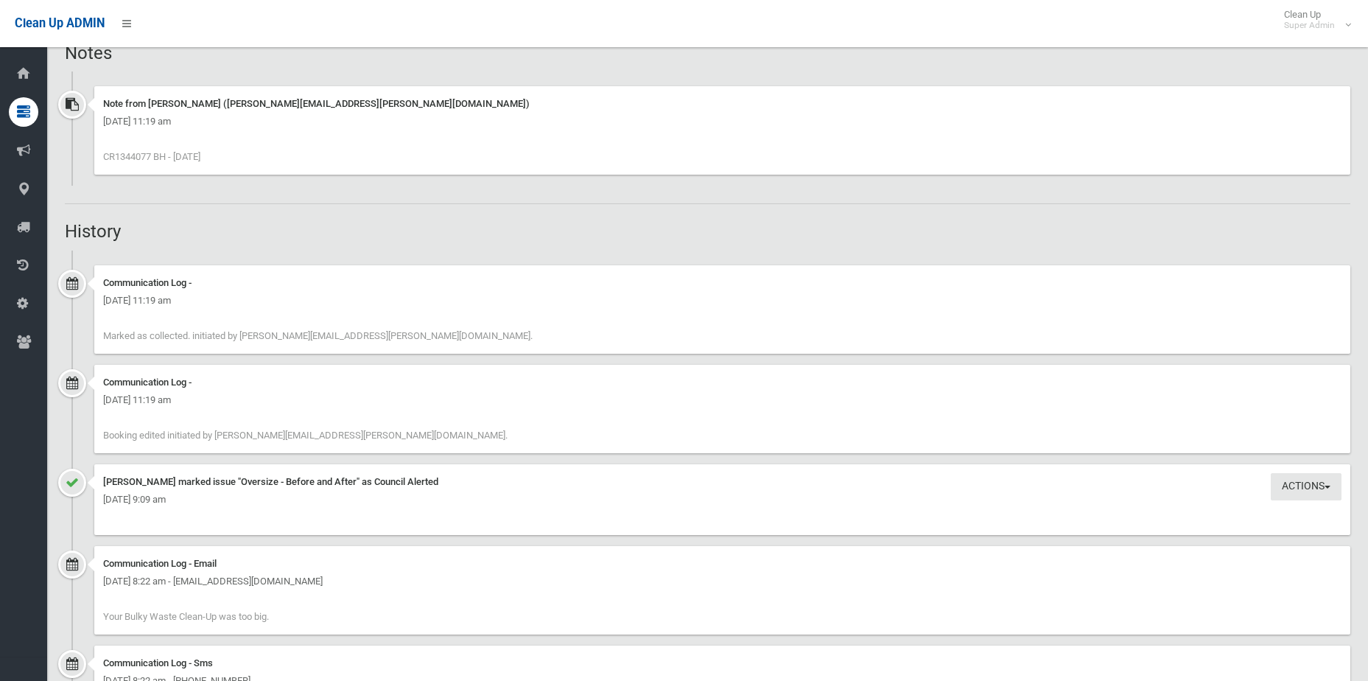
scroll to position [810, 0]
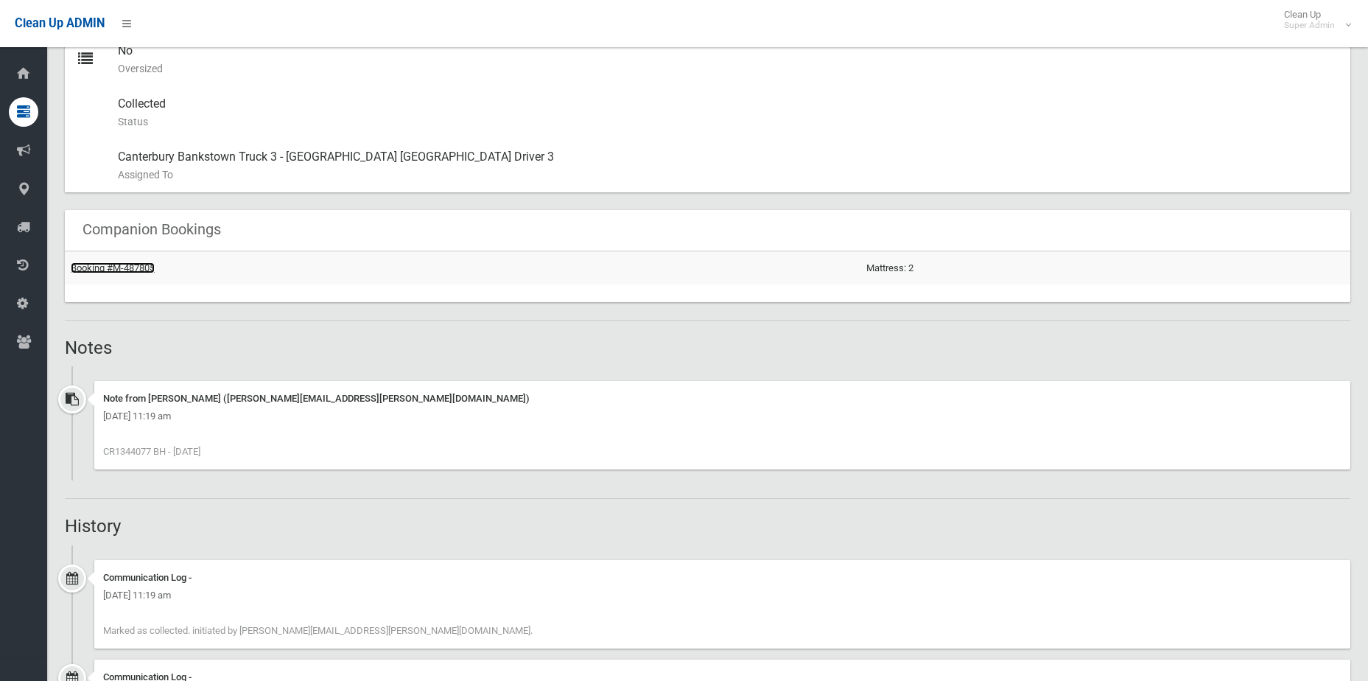
click at [105, 265] on link "Booking #M-487805" at bounding box center [113, 267] width 84 height 11
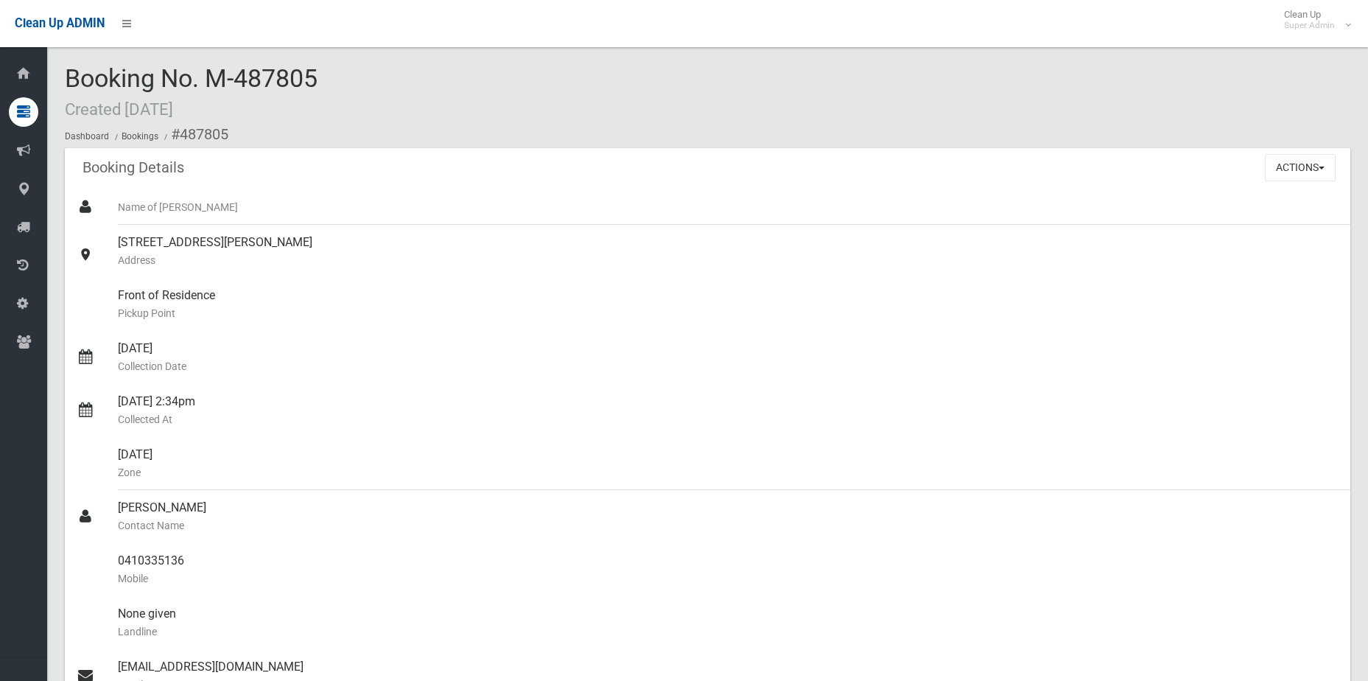
scroll to position [810, 0]
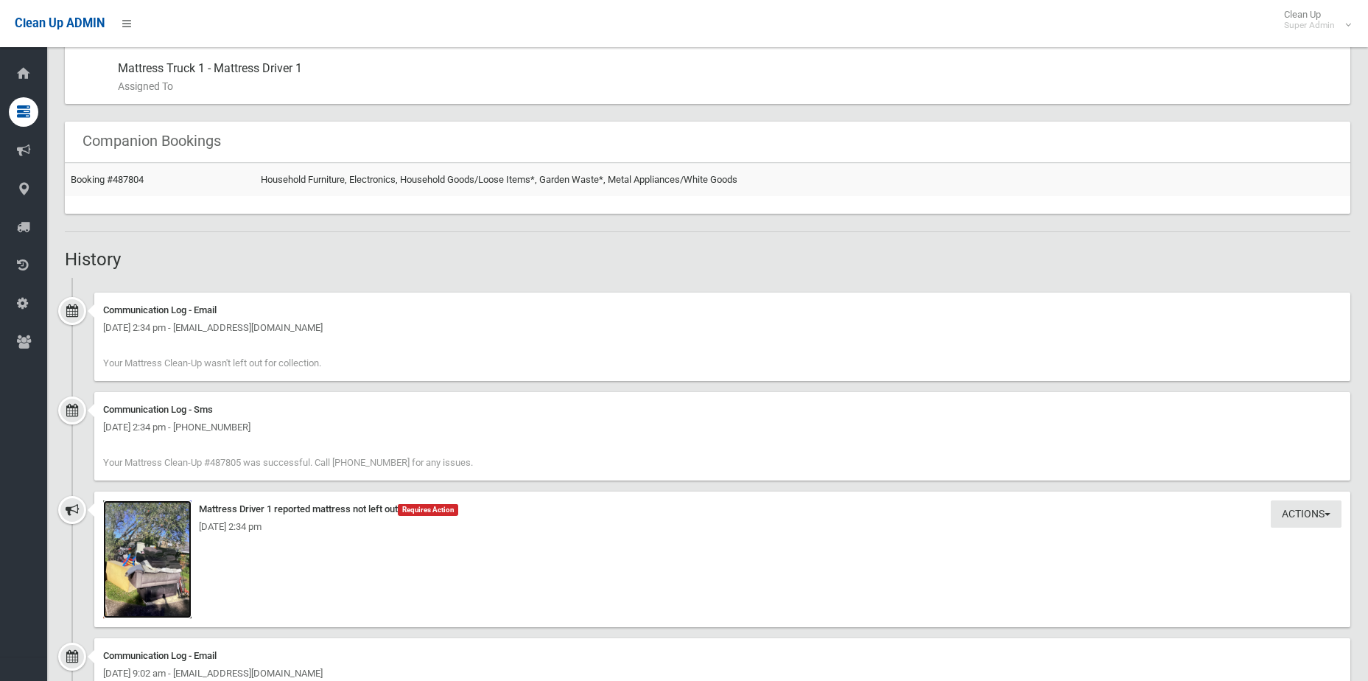
click at [167, 565] on img at bounding box center [147, 559] width 88 height 118
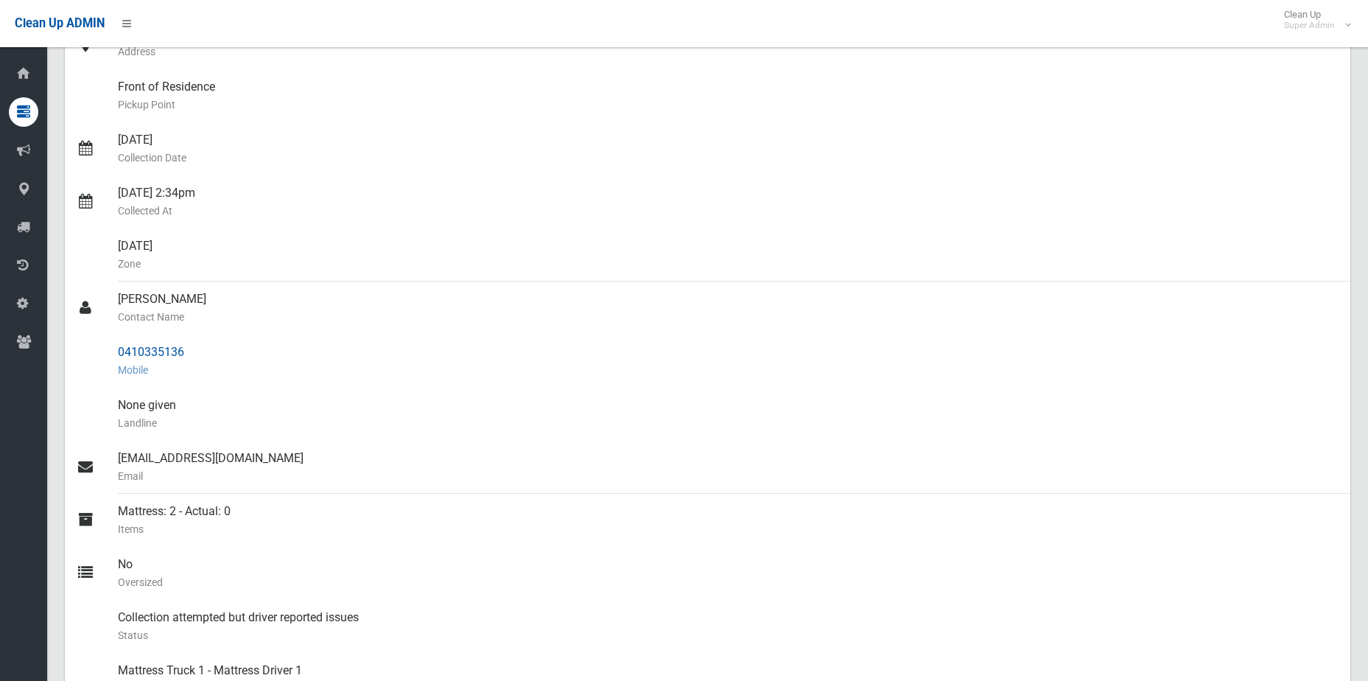
scroll to position [74, 0]
